Goal: Navigation & Orientation: Find specific page/section

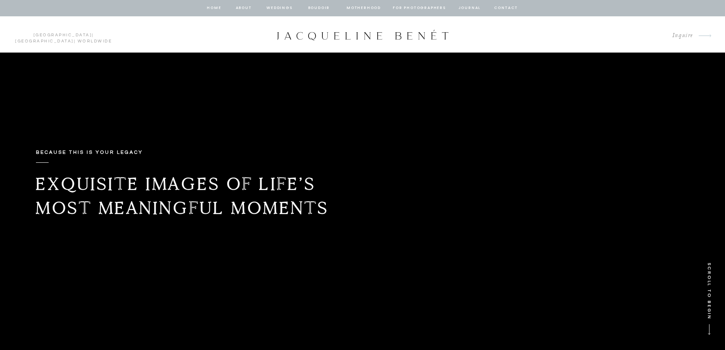
click at [419, 11] on nav "for photographers" at bounding box center [419, 7] width 53 height 7
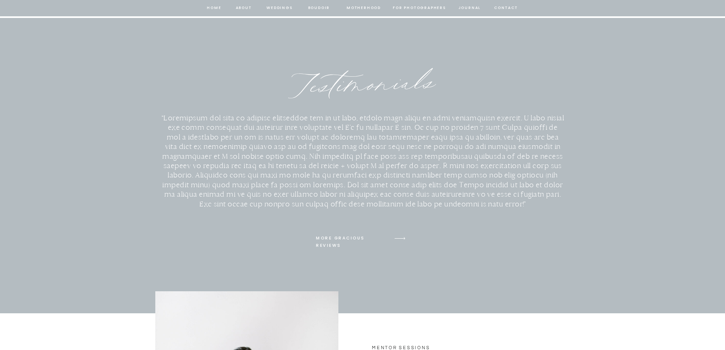
scroll to position [621, 0]
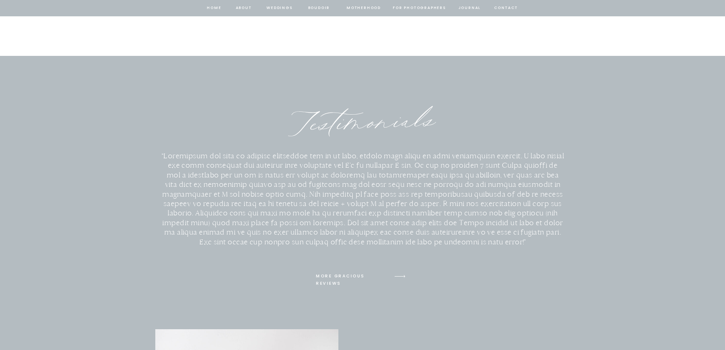
click at [275, 8] on nav "Weddings" at bounding box center [280, 7] width 28 height 7
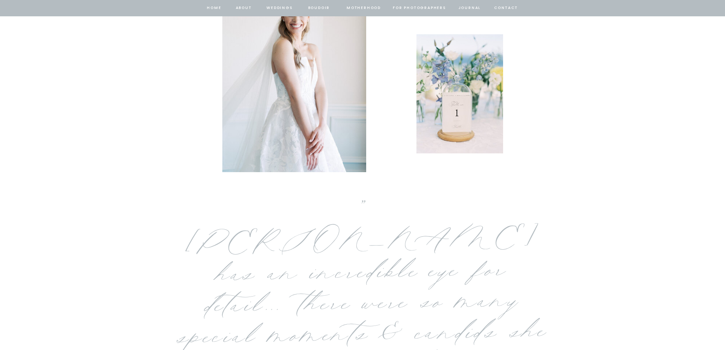
scroll to position [361, 0]
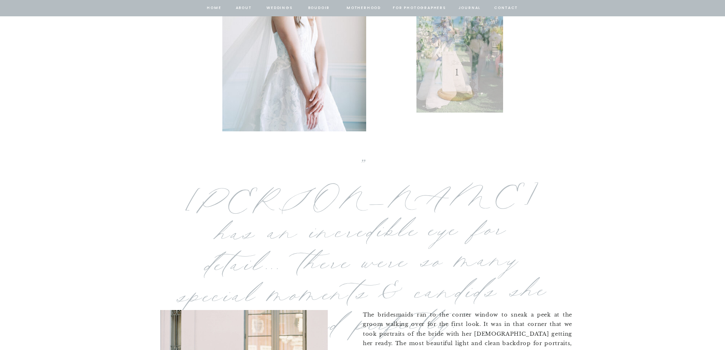
click at [468, 9] on nav "journal" at bounding box center [469, 7] width 25 height 7
